Goal: Use online tool/utility: Utilize a website feature to perform a specific function

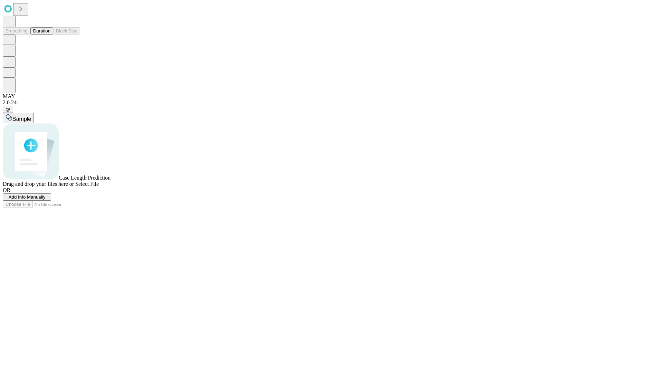
click at [50, 35] on button "Duration" at bounding box center [41, 30] width 23 height 7
click at [99, 187] on span "Select File" at bounding box center [86, 184] width 23 height 6
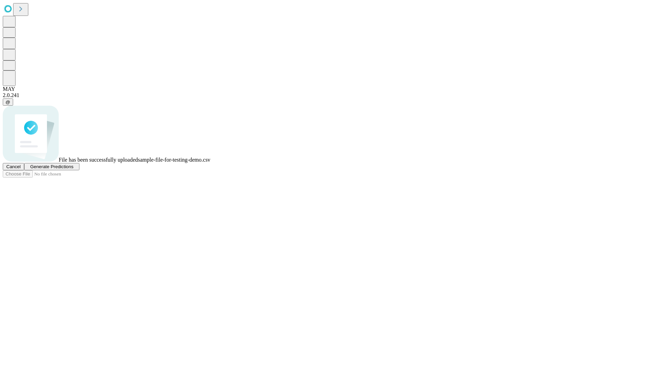
click at [73, 169] on span "Generate Predictions" at bounding box center [51, 166] width 43 height 5
